Goal: Information Seeking & Learning: Learn about a topic

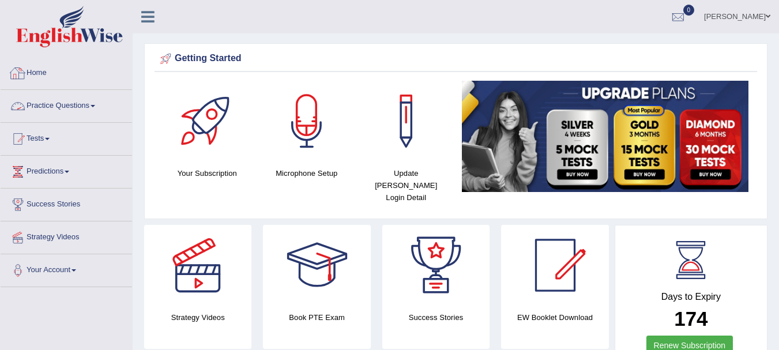
click at [101, 107] on link "Practice Questions" at bounding box center [66, 104] width 131 height 29
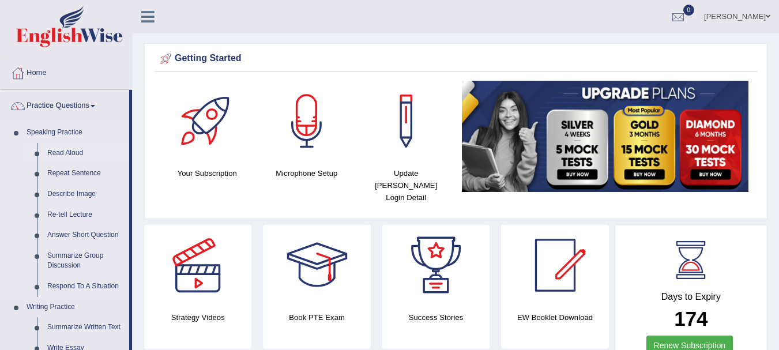
click at [78, 162] on link "Read Aloud" at bounding box center [85, 153] width 87 height 21
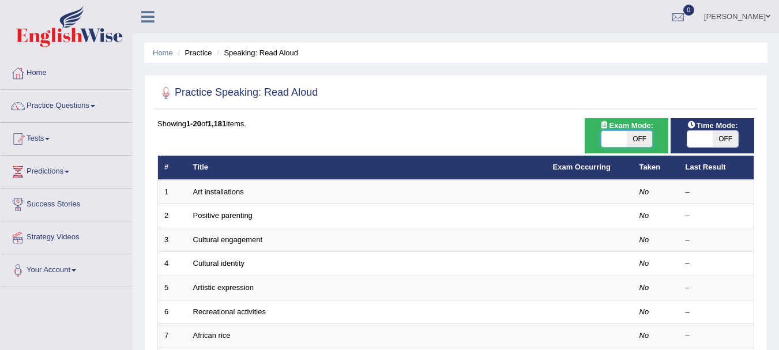
click at [625, 137] on span at bounding box center [614, 139] width 25 height 16
checkbox input "true"
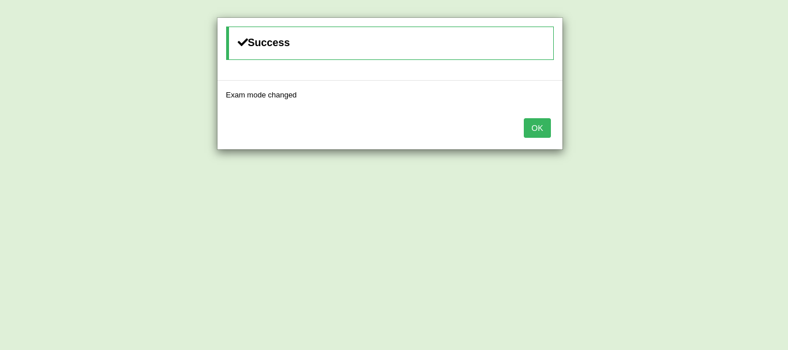
click at [543, 132] on button "OK" at bounding box center [537, 128] width 27 height 20
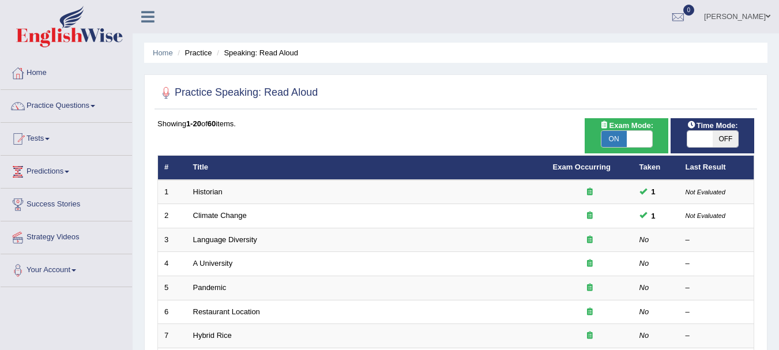
click at [715, 138] on span "OFF" at bounding box center [725, 139] width 25 height 16
checkbox input "true"
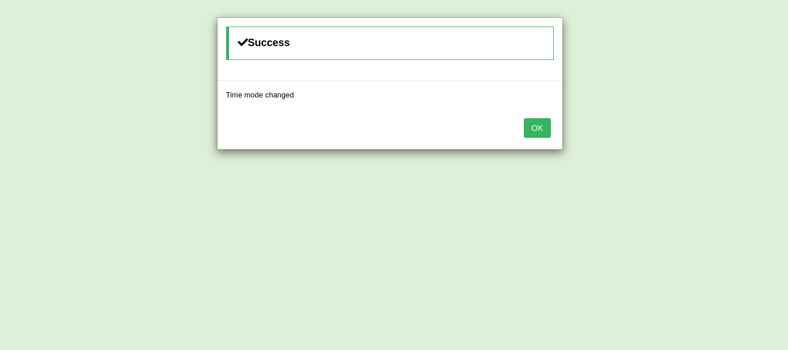
click at [548, 132] on button "OK" at bounding box center [537, 128] width 27 height 20
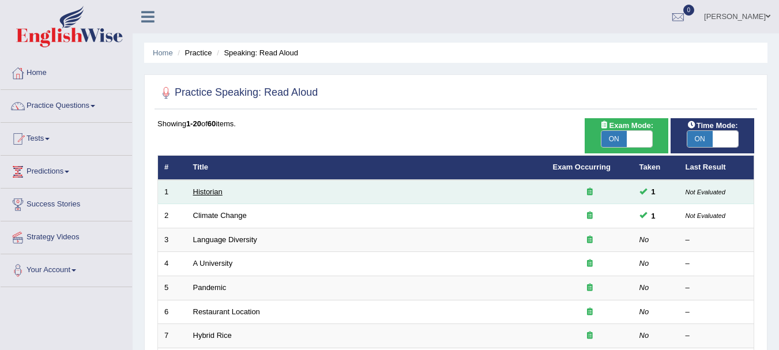
click at [212, 191] on link "Historian" at bounding box center [207, 191] width 29 height 9
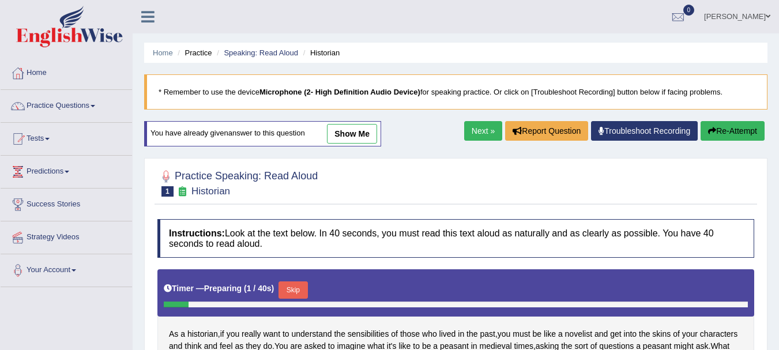
scroll to position [255, 0]
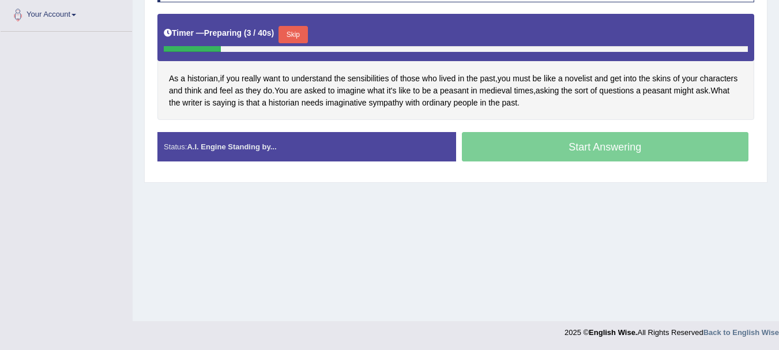
click at [307, 35] on button "Skip" at bounding box center [293, 34] width 29 height 17
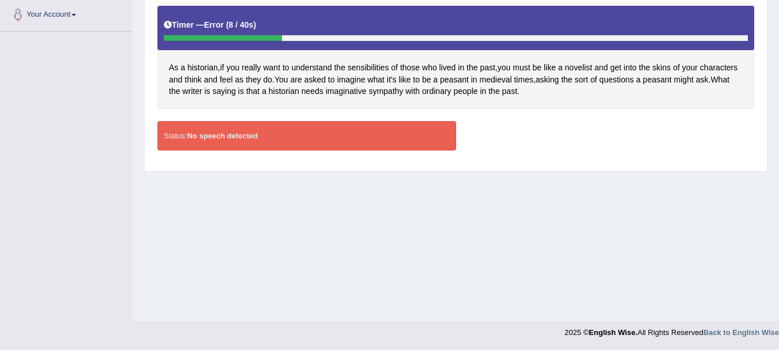
scroll to position [0, 0]
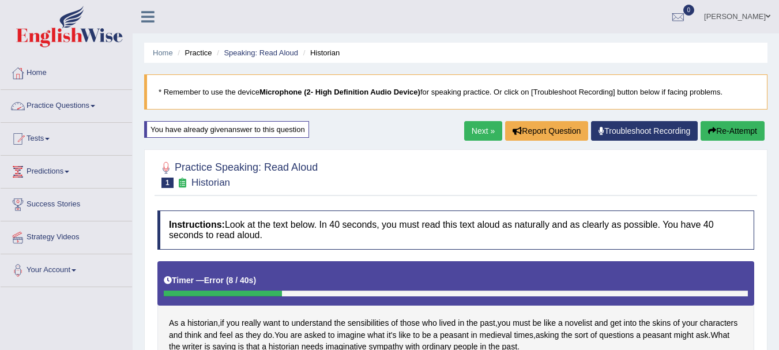
click at [73, 107] on link "Practice Questions" at bounding box center [66, 104] width 131 height 29
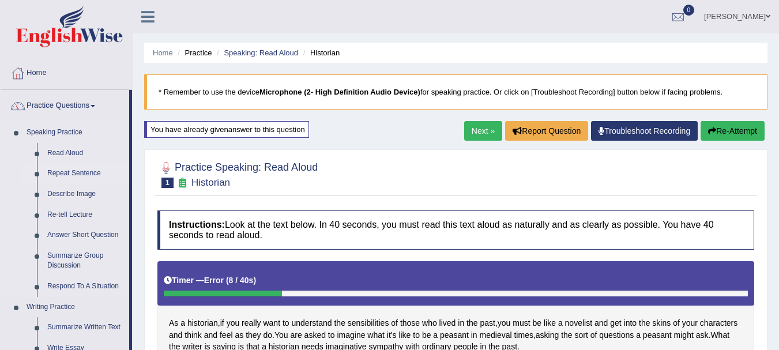
drag, startPoint x: 73, startPoint y: 107, endPoint x: 63, endPoint y: 172, distance: 65.4
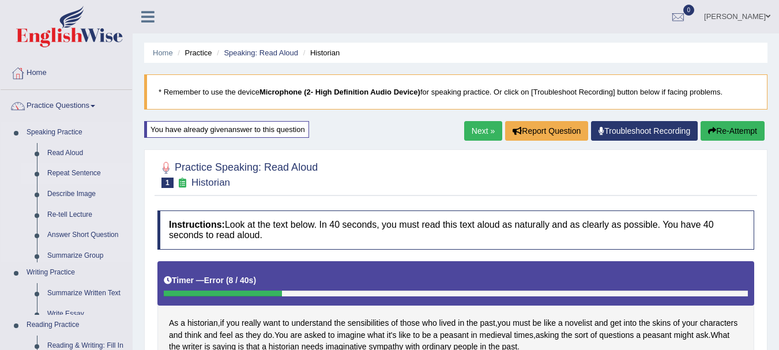
click at [63, 172] on ul "Speaking Practice Read Aloud Repeat Sentence Describe Image Re-tell Lecture Ans…" at bounding box center [66, 343] width 131 height 443
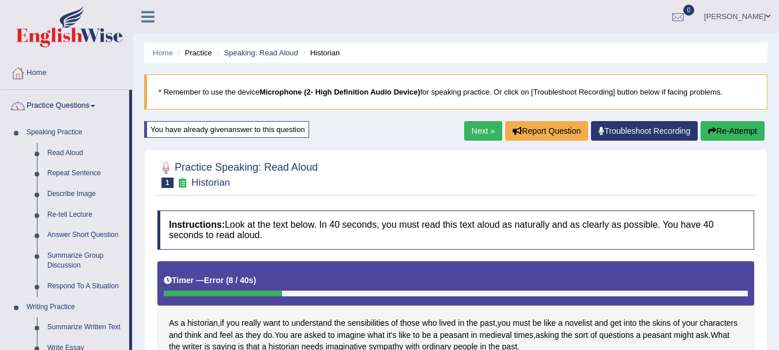
click at [66, 170] on link "Repeat Sentence" at bounding box center [85, 173] width 87 height 21
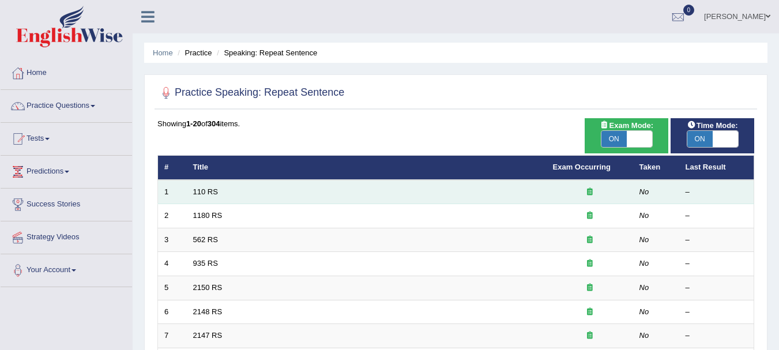
click at [208, 197] on td "110 RS" at bounding box center [367, 192] width 360 height 24
click at [209, 190] on link "110 RS" at bounding box center [205, 191] width 25 height 9
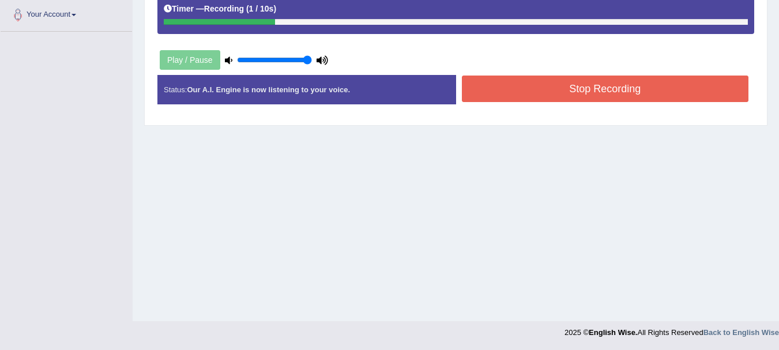
click at [499, 84] on button "Stop Recording" at bounding box center [605, 89] width 287 height 27
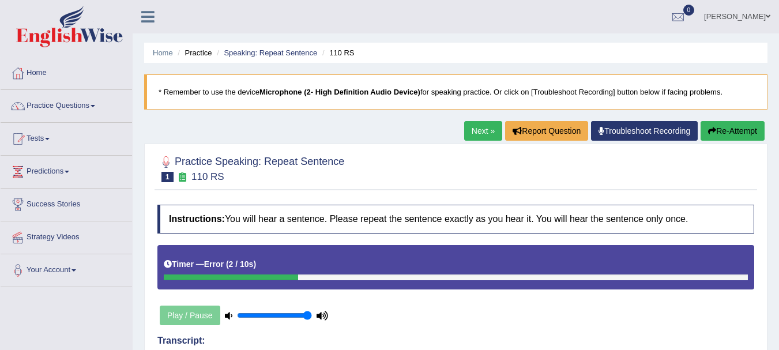
click at [467, 140] on link "Next »" at bounding box center [483, 131] width 38 height 20
